Goal: Information Seeking & Learning: Learn about a topic

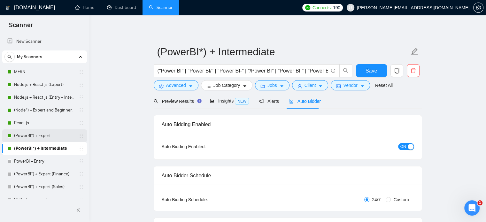
click at [29, 135] on link "(PowerBI*) + Expert" at bounding box center [44, 135] width 61 height 13
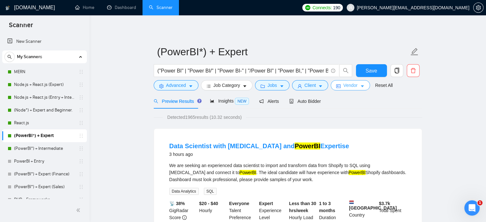
click at [351, 85] on span "Vendor" at bounding box center [350, 85] width 14 height 7
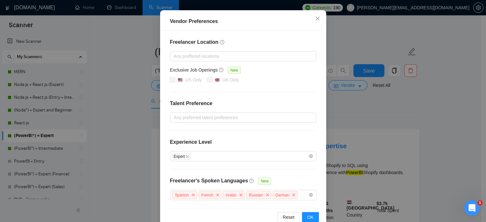
click at [406, 114] on div "Vendor Preferences Freelancer Location Any preffered locations Exclusive Job Op…" at bounding box center [243, 111] width 486 height 222
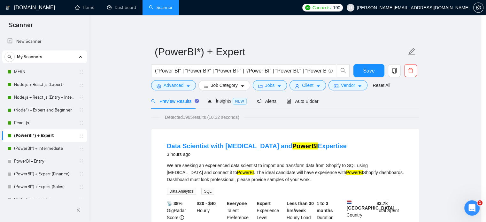
scroll to position [41, 0]
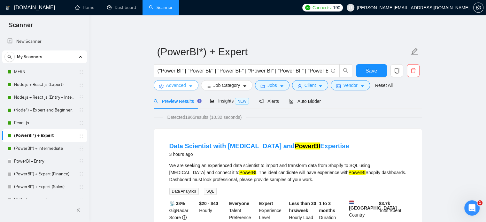
click at [170, 88] on span "Advanced" at bounding box center [176, 85] width 20 height 7
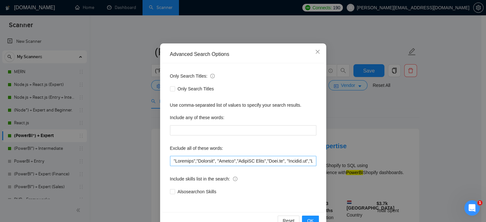
scroll to position [27, 0]
click at [438, 128] on div "Advanced Search Options Only Search Titles: Only Search Titles Use comma-separa…" at bounding box center [243, 111] width 486 height 222
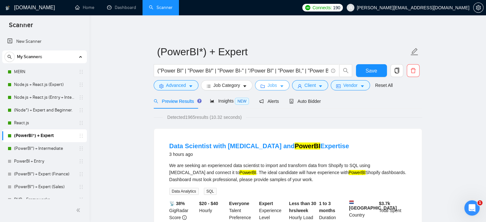
click at [274, 86] on span "Jobs" at bounding box center [272, 85] width 10 height 7
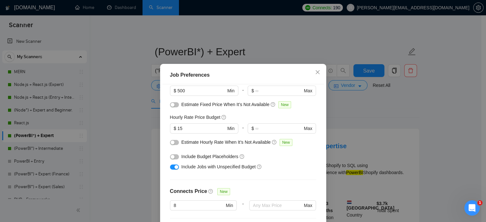
scroll to position [0, 0]
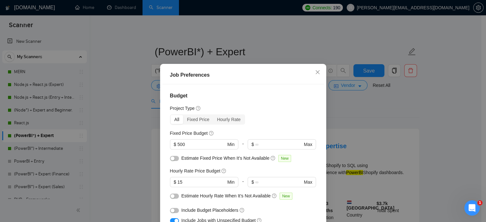
click at [388, 123] on div "Job Preferences Budget Project Type All Fixed Price Hourly Rate Fixed Price Bud…" at bounding box center [243, 111] width 486 height 222
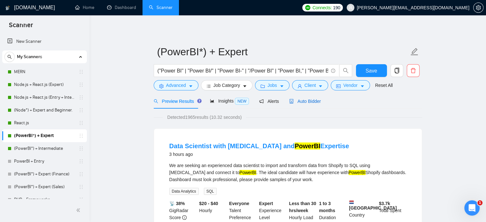
click at [302, 101] on span "Auto Bidder" at bounding box center [305, 101] width 32 height 5
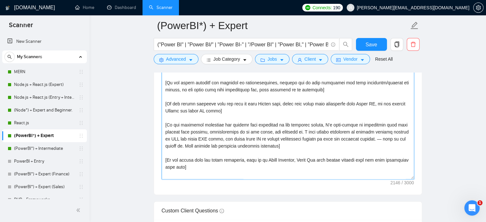
click at [282, 134] on textarea "Cover letter template:" at bounding box center [288, 107] width 252 height 144
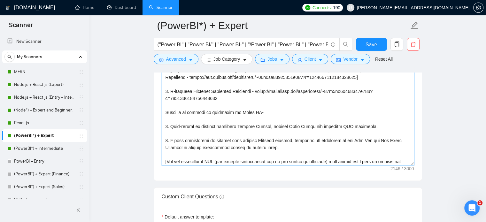
scroll to position [155, 0]
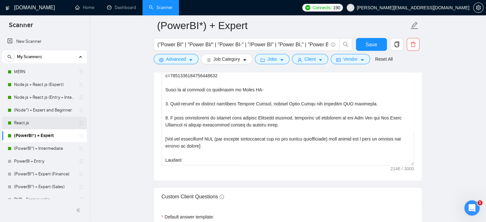
click at [25, 123] on link "React.js" at bounding box center [44, 123] width 61 height 13
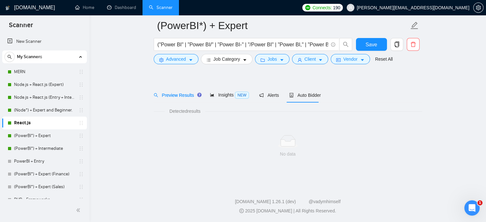
scroll to position [11, 0]
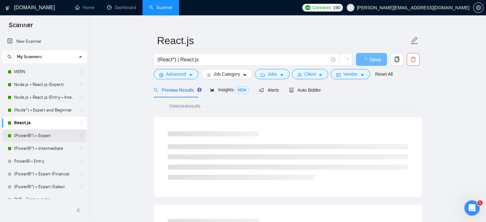
click at [27, 135] on link "(PowerBI*) + Expert" at bounding box center [44, 135] width 61 height 13
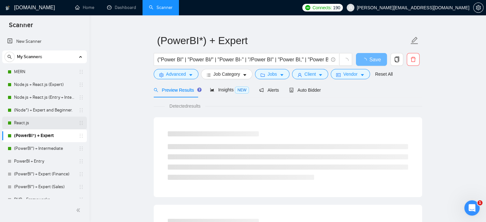
click at [26, 122] on link "React.js" at bounding box center [44, 123] width 61 height 13
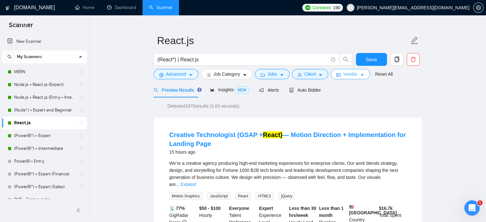
click at [348, 74] on span "Vendor" at bounding box center [350, 74] width 14 height 7
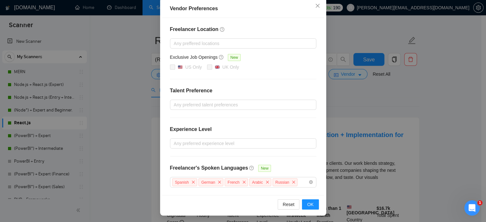
drag, startPoint x: 439, startPoint y: 108, endPoint x: 420, endPoint y: 103, distance: 19.7
click at [439, 108] on div "Vendor Preferences Freelancer Location Any preffered locations Exclusive Job Op…" at bounding box center [243, 111] width 486 height 222
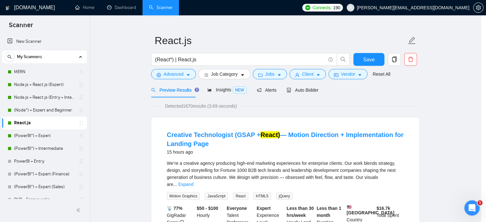
scroll to position [41, 0]
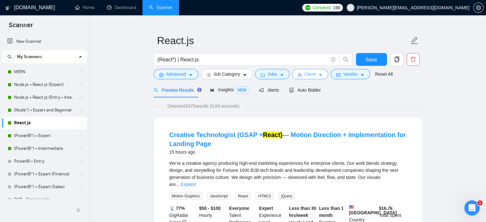
click at [304, 75] on span "Client" at bounding box center [309, 74] width 11 height 7
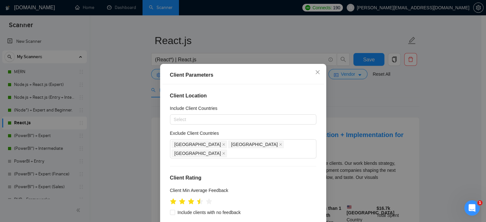
click at [439, 107] on div "Client Parameters Client Location Include Client Countries Select Exclude Clien…" at bounding box center [243, 111] width 486 height 222
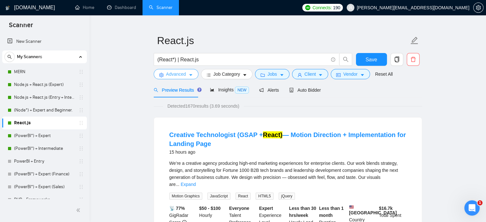
click at [177, 77] on span "Advanced" at bounding box center [176, 74] width 20 height 7
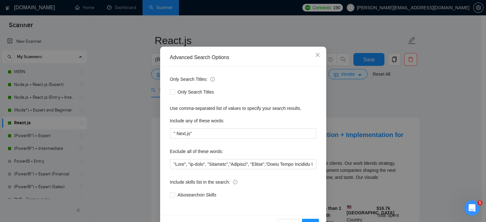
scroll to position [24, 0]
click at [460, 121] on div "Advanced Search Options Only Search Titles: Only Search Titles Use comma-separa…" at bounding box center [243, 111] width 486 height 222
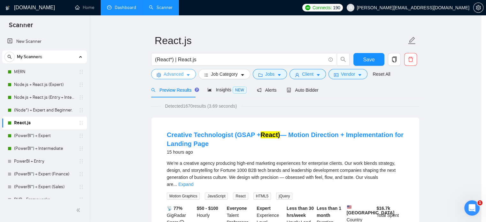
scroll to position [0, 0]
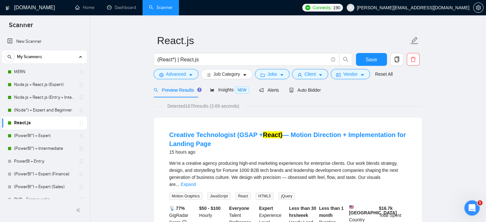
click at [451, 8] on span "[PERSON_NAME][EMAIL_ADDRESS][DOMAIN_NAME]" at bounding box center [413, 8] width 112 height 0
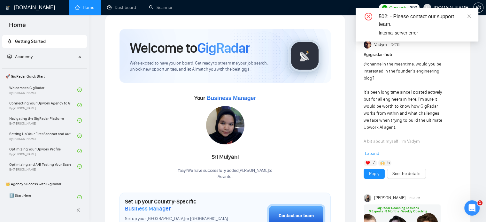
click at [448, 8] on div "502: - Please contact our support team. Internal server error" at bounding box center [417, 25] width 123 height 34
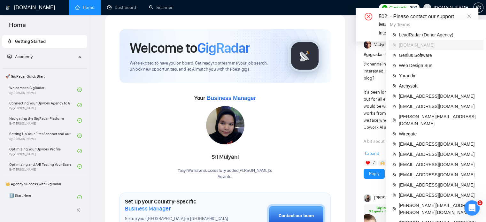
click at [450, 8] on span "[DOMAIN_NAME]" at bounding box center [451, 8] width 36 height 0
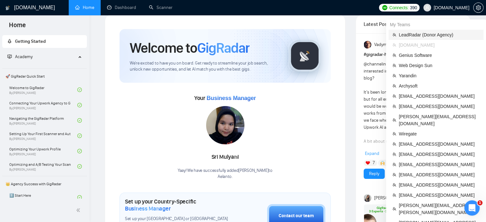
click at [416, 34] on span "LeadRadar (Donor Agency)" at bounding box center [439, 34] width 81 height 7
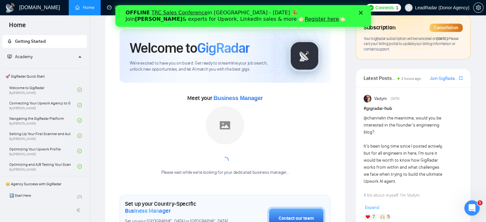
click at [452, 8] on span "LeadRadar (Donor Agency)" at bounding box center [442, 8] width 54 height 0
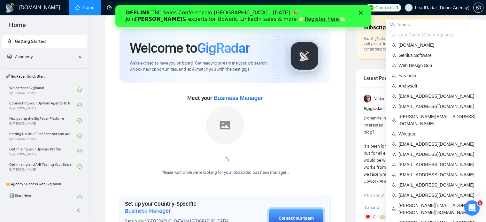
click at [425, 12] on span "LeadRadar (Donor Agency)" at bounding box center [437, 7] width 72 height 20
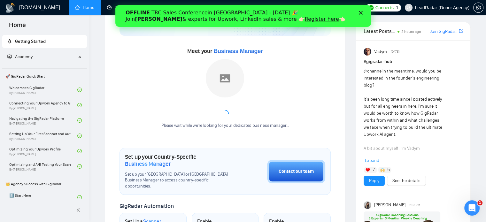
scroll to position [58, 0]
click at [444, 8] on span "LeadRadar (Donor Agency)" at bounding box center [442, 8] width 54 height 0
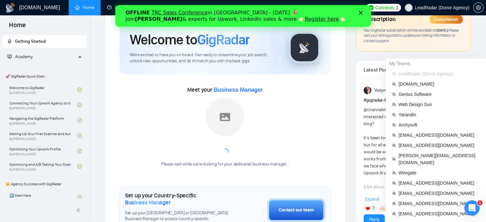
scroll to position [19, 0]
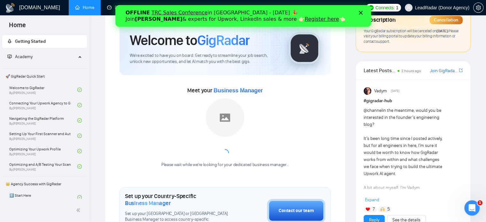
click at [399, 35] on span "Your GigRadar subscription will be canceled on October 17, 2025 . Please visit …" at bounding box center [411, 35] width 95 height 15
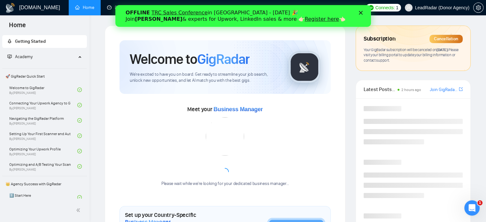
scroll to position [108, 0]
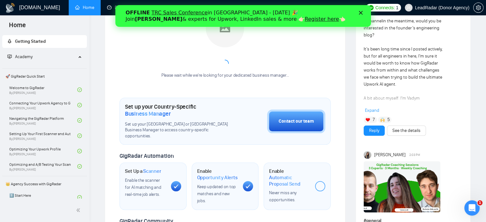
click at [360, 11] on icon "Закрити" at bounding box center [360, 13] width 4 height 4
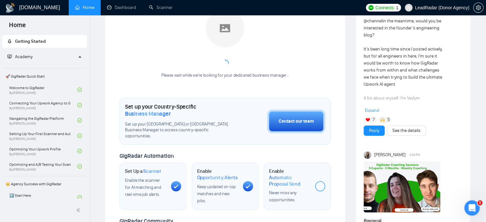
click at [448, 8] on span "LeadRadar (Donor Agency)" at bounding box center [442, 8] width 54 height 0
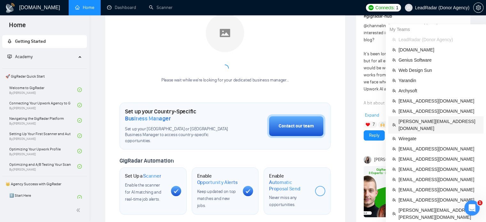
scroll to position [103, 0]
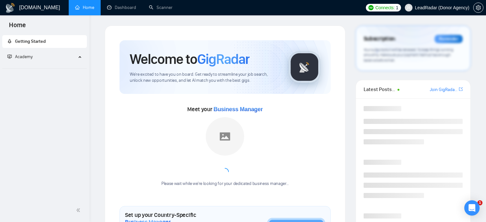
click at [449, 8] on span "LeadRadar (Donor Agency)" at bounding box center [442, 8] width 54 height 0
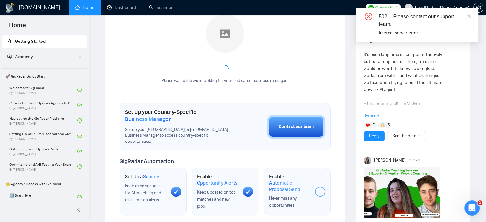
click at [473, 16] on div "502: - Please contact our support team. Internal server error" at bounding box center [417, 25] width 123 height 34
click at [471, 17] on div "502: - Please contact our support team. Internal server error" at bounding box center [417, 25] width 123 height 34
click at [468, 17] on icon "close" at bounding box center [469, 16] width 4 height 4
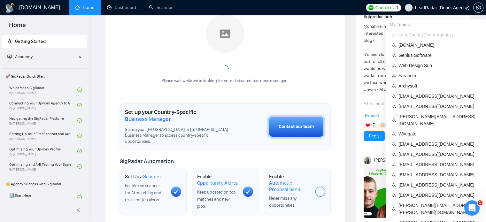
click at [433, 8] on span "LeadRadar (Donor Agency)" at bounding box center [442, 8] width 54 height 0
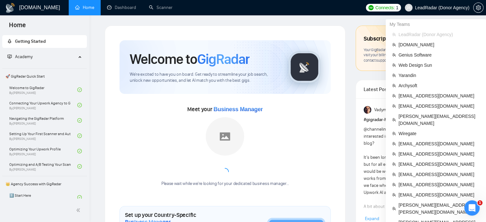
click at [432, 8] on span "LeadRadar (Donor Agency)" at bounding box center [442, 8] width 54 height 0
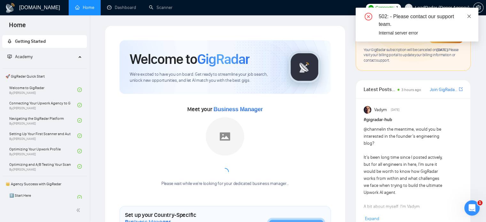
click at [472, 16] on div "502: - Please contact our support team. Internal server error" at bounding box center [417, 25] width 123 height 34
click at [470, 17] on icon "close" at bounding box center [469, 16] width 4 height 4
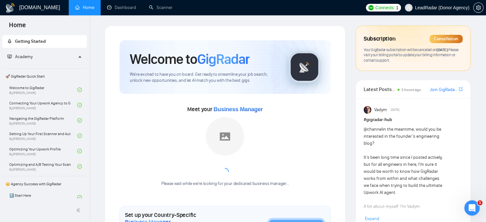
click at [444, 8] on span "LeadRadar (Donor Agency)" at bounding box center [442, 8] width 54 height 0
click at [478, 10] on button "button" at bounding box center [478, 8] width 10 height 10
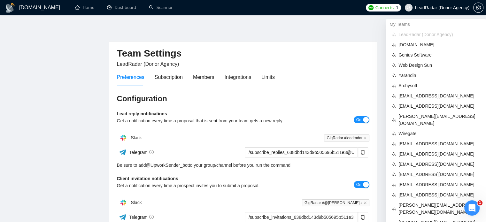
click at [438, 8] on span "LeadRadar (Donor Agency)" at bounding box center [442, 8] width 54 height 0
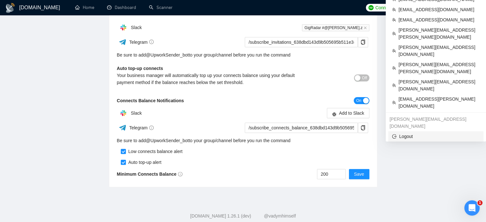
scroll to position [175, 0]
click at [416, 133] on span "Logout" at bounding box center [436, 136] width 88 height 7
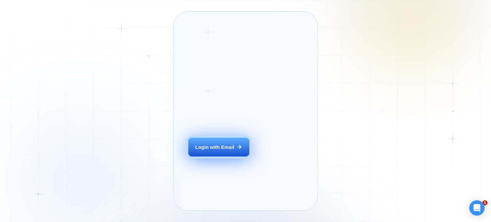
click at [221, 150] on div "Login with Email" at bounding box center [214, 147] width 39 height 7
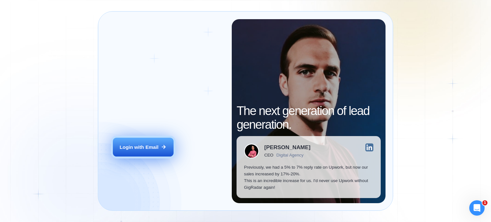
click at [152, 150] on div "Login with Email" at bounding box center [138, 147] width 39 height 7
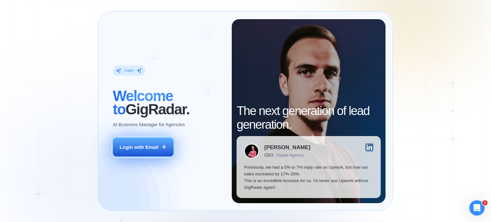
click at [140, 152] on button "Login with Email" at bounding box center [143, 147] width 61 height 19
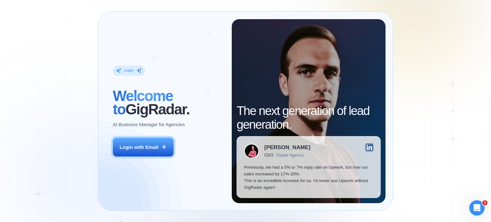
click at [126, 157] on div "Login ‍ Welcome to GigRadar. AI Business Manager for Agencies Login with Email" at bounding box center [168, 111] width 126 height 184
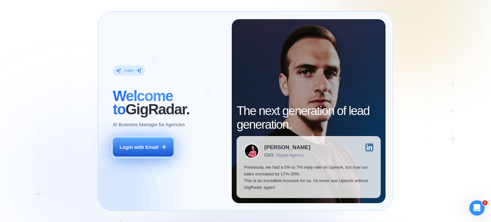
click at [138, 149] on div "Login with Email" at bounding box center [138, 147] width 39 height 7
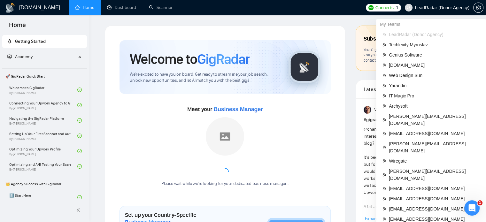
click at [448, 8] on span "LeadRadar (Donor Agency)" at bounding box center [442, 8] width 54 height 0
click at [408, 67] on span "[DOMAIN_NAME]" at bounding box center [434, 65] width 91 height 7
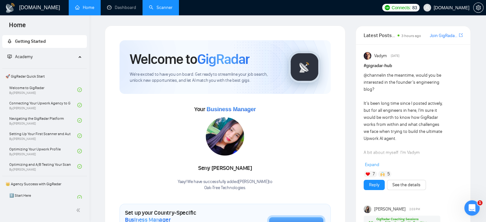
click at [157, 9] on link "Scanner" at bounding box center [161, 7] width 24 height 5
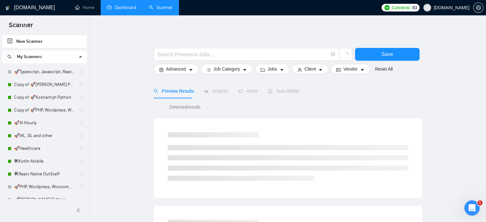
click at [116, 7] on link "Dashboard" at bounding box center [121, 7] width 29 height 5
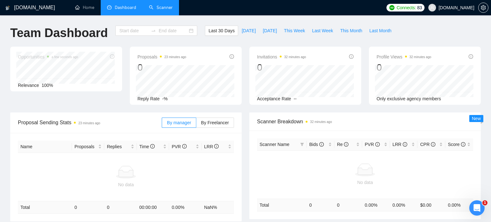
type input "[DATE]"
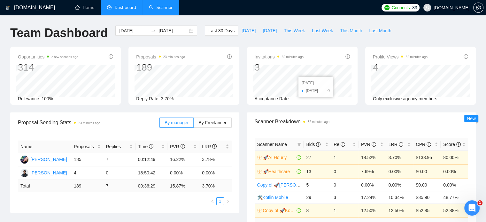
click at [340, 32] on span "This Month" at bounding box center [351, 30] width 22 height 7
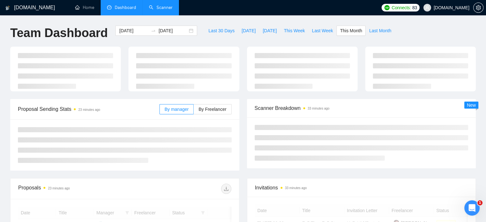
type input "[DATE]"
click at [323, 29] on span "Last Week" at bounding box center [322, 30] width 21 height 7
type input "[DATE]"
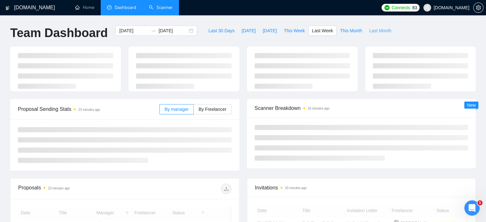
click at [375, 27] on span "Last Month" at bounding box center [380, 30] width 22 height 7
type input "[DATE]"
click at [375, 28] on span "Last Month" at bounding box center [380, 30] width 22 height 7
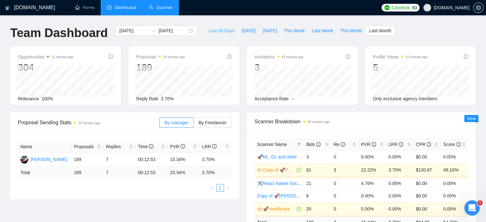
click at [209, 32] on span "Last 30 Days" at bounding box center [221, 30] width 26 height 7
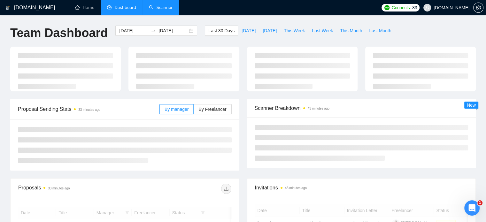
type input "[DATE]"
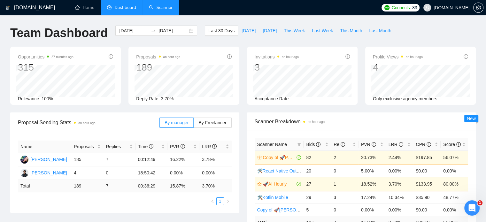
click at [458, 8] on span "[DOMAIN_NAME]" at bounding box center [451, 8] width 36 height 0
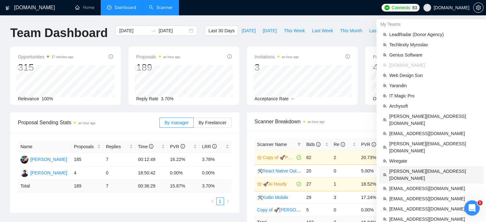
click at [405, 168] on span "[PERSON_NAME][EMAIL_ADDRESS][DOMAIN_NAME]" at bounding box center [434, 175] width 90 height 14
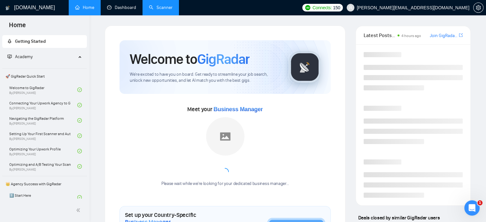
click at [160, 9] on link "Scanner" at bounding box center [161, 7] width 24 height 5
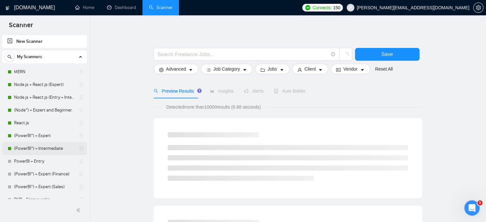
click at [38, 148] on link "(PowerBI*) + Intermediate" at bounding box center [44, 148] width 61 height 13
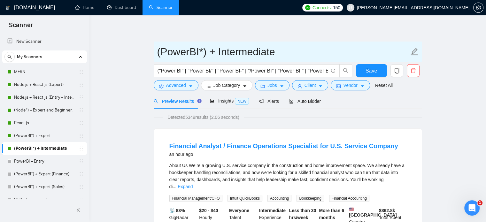
drag, startPoint x: 289, startPoint y: 52, endPoint x: 145, endPoint y: 53, distance: 143.4
